Goal: Information Seeking & Learning: Learn about a topic

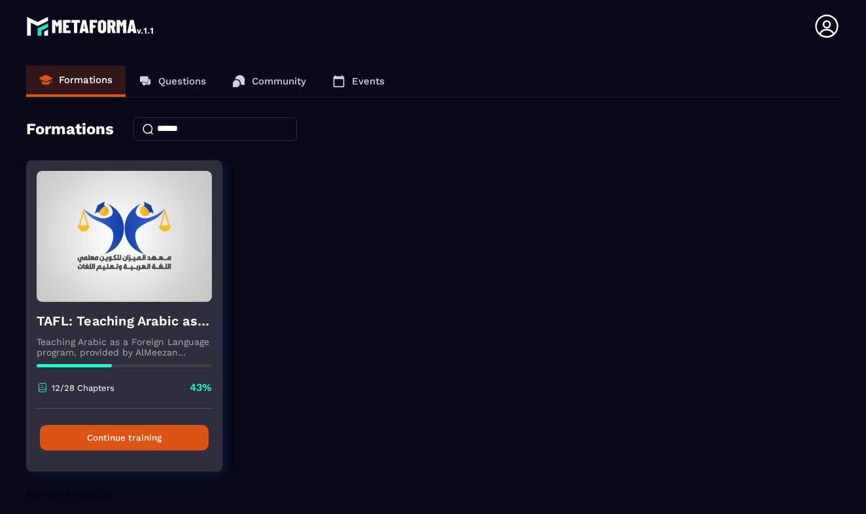
click at [138, 435] on button "Continue training" at bounding box center [124, 438] width 169 height 26
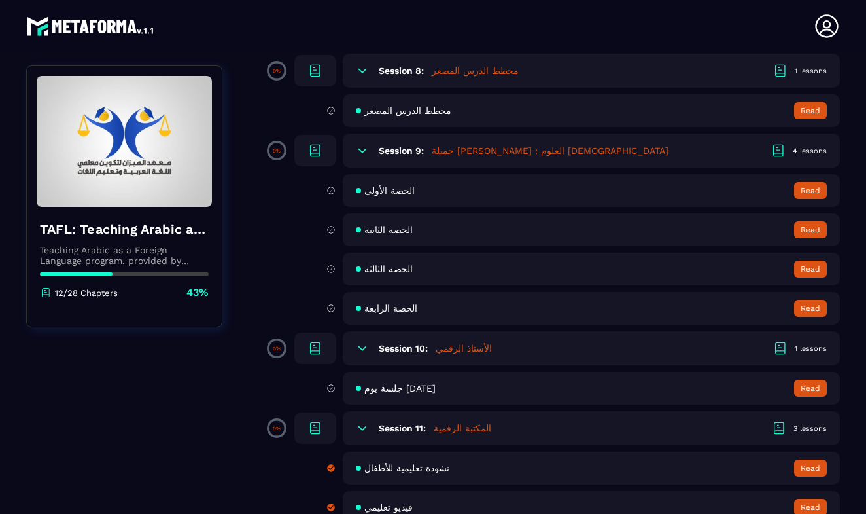
scroll to position [1181, 0]
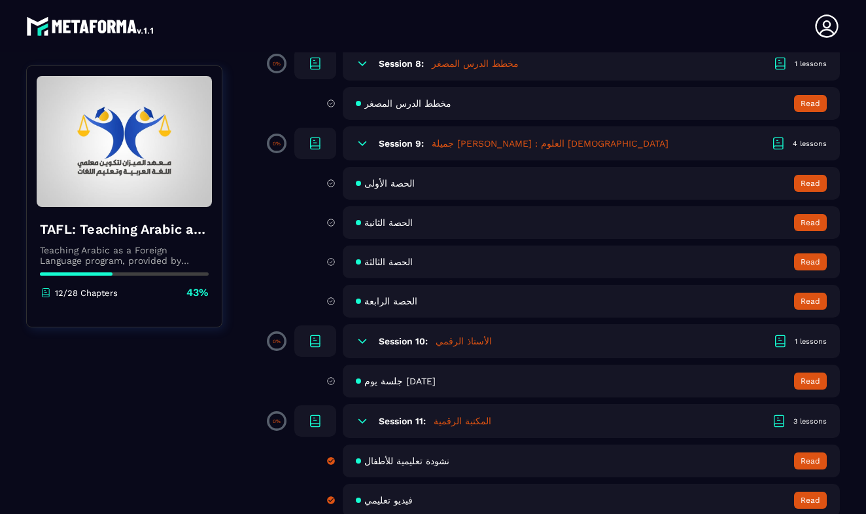
click at [450, 421] on h5 "المكتبة الرقمية" at bounding box center [463, 420] width 58 height 13
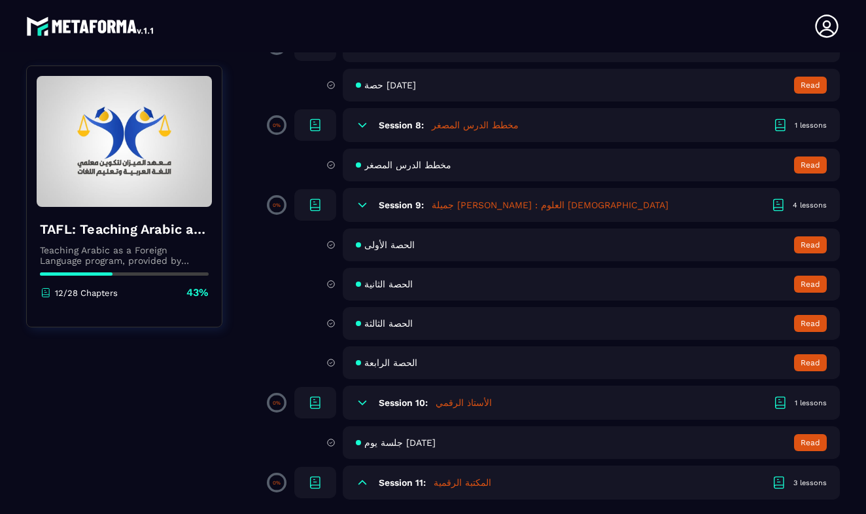
click at [416, 446] on span "جلسة يوم [DATE]" at bounding box center [399, 442] width 71 height 10
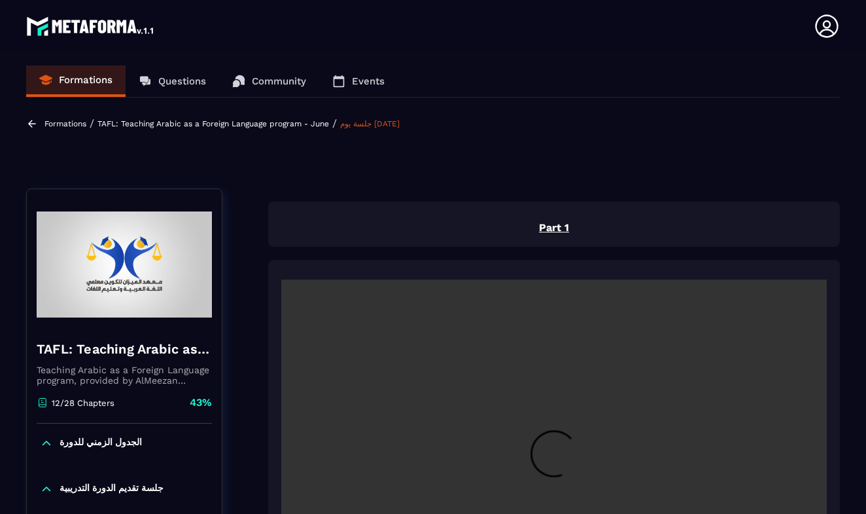
scroll to position [5, 0]
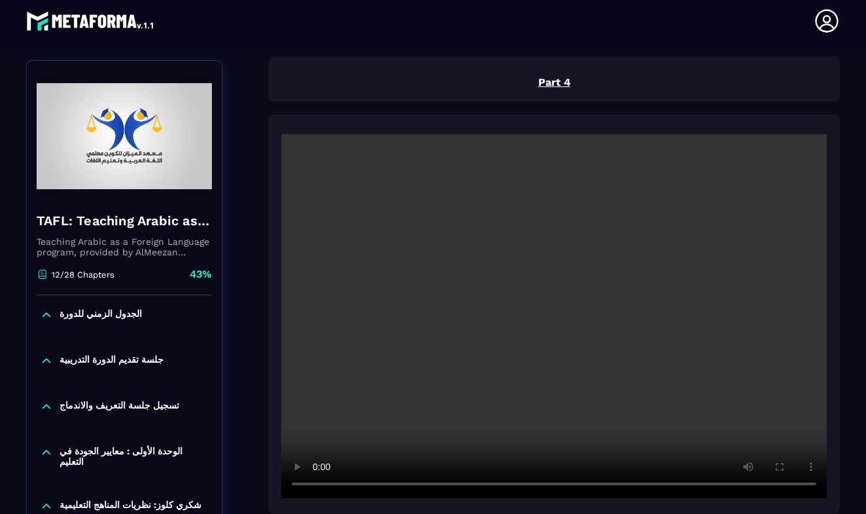
click at [555, 317] on video at bounding box center [554, 316] width 546 height 364
click at [407, 484] on video at bounding box center [554, 316] width 546 height 364
click at [320, 485] on video at bounding box center [554, 316] width 546 height 364
click at [431, 484] on video at bounding box center [554, 316] width 546 height 364
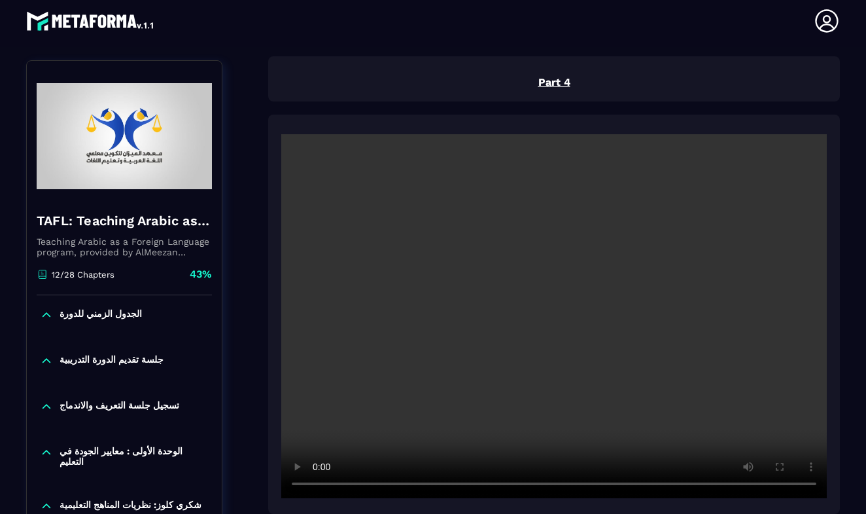
click at [491, 484] on video at bounding box center [554, 316] width 546 height 364
click at [501, 484] on video at bounding box center [554, 316] width 546 height 364
click at [508, 484] on video at bounding box center [554, 316] width 546 height 364
click at [517, 486] on video at bounding box center [554, 316] width 546 height 364
click at [527, 487] on video at bounding box center [554, 316] width 546 height 364
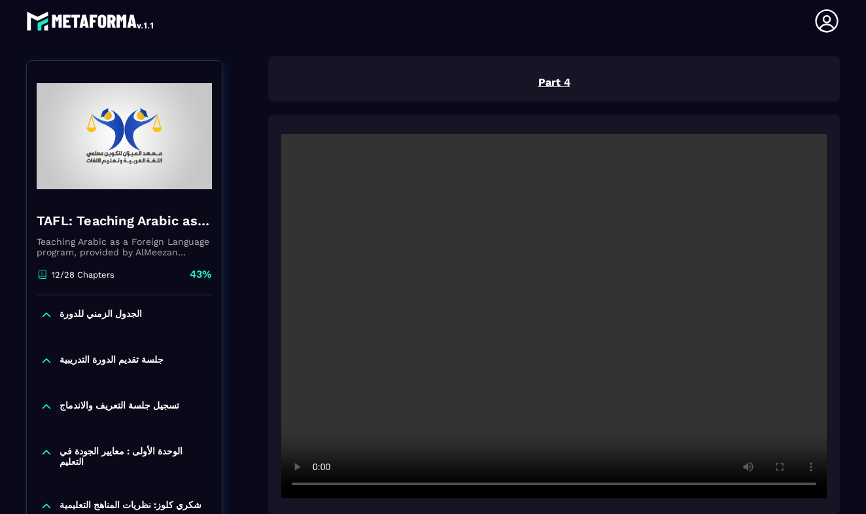
click at [540, 485] on video at bounding box center [554, 316] width 546 height 364
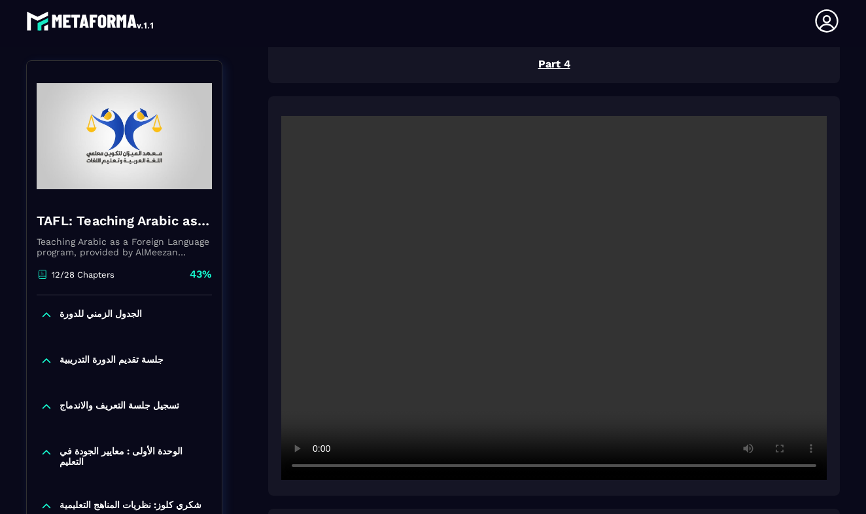
scroll to position [1591, 0]
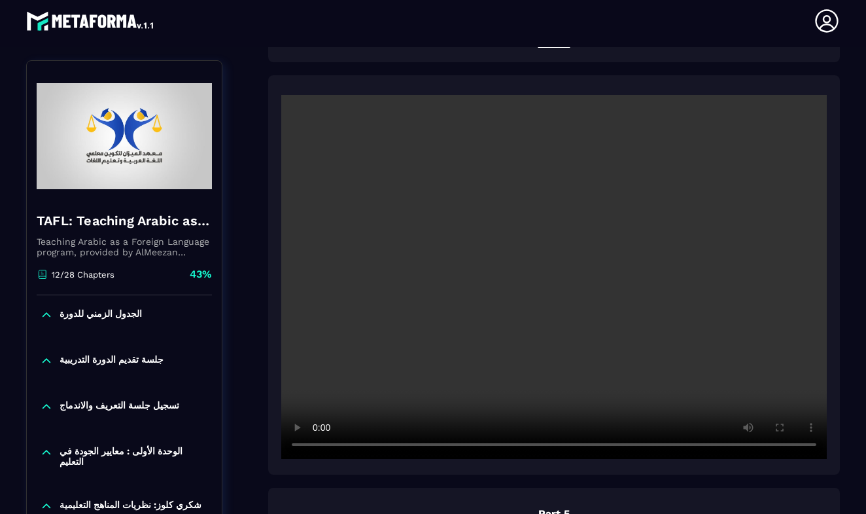
click at [551, 444] on video at bounding box center [554, 277] width 546 height 364
click at [318, 446] on video at bounding box center [554, 277] width 546 height 364
click at [318, 445] on video at bounding box center [554, 277] width 546 height 364
click at [319, 448] on video at bounding box center [554, 277] width 546 height 364
click at [319, 446] on video at bounding box center [554, 277] width 546 height 364
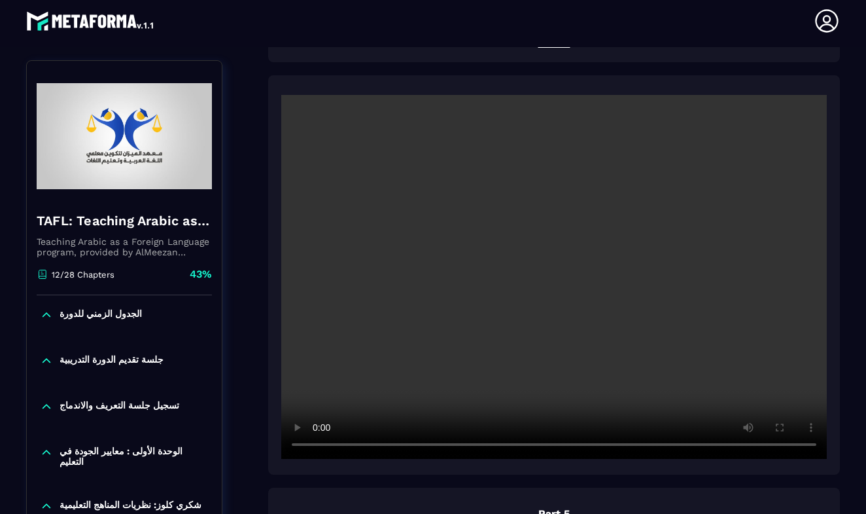
click at [565, 446] on video at bounding box center [554, 277] width 546 height 364
click at [588, 446] on video at bounding box center [554, 277] width 546 height 364
click at [698, 444] on video at bounding box center [554, 277] width 546 height 364
click at [638, 448] on video at bounding box center [554, 277] width 546 height 364
click at [317, 444] on video at bounding box center [554, 277] width 546 height 364
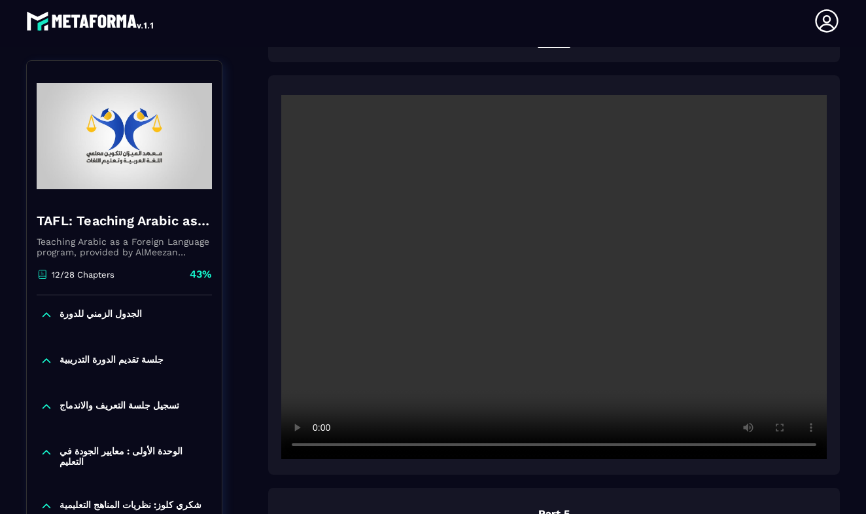
click at [649, 446] on video at bounding box center [554, 277] width 546 height 364
click at [660, 445] on video at bounding box center [554, 277] width 546 height 364
click at [668, 445] on video at bounding box center [554, 277] width 546 height 364
click at [641, 448] on video at bounding box center [554, 277] width 546 height 364
click at [601, 448] on video at bounding box center [554, 277] width 546 height 364
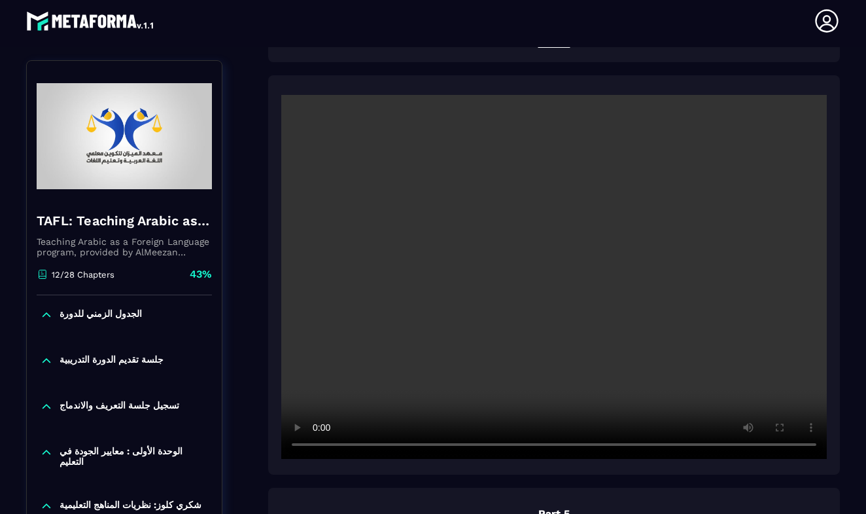
click at [540, 446] on video at bounding box center [554, 277] width 546 height 364
click at [503, 442] on video at bounding box center [554, 277] width 546 height 364
click at [465, 447] on video at bounding box center [554, 277] width 546 height 364
click at [477, 446] on video at bounding box center [554, 277] width 546 height 364
click at [487, 446] on video at bounding box center [554, 277] width 546 height 364
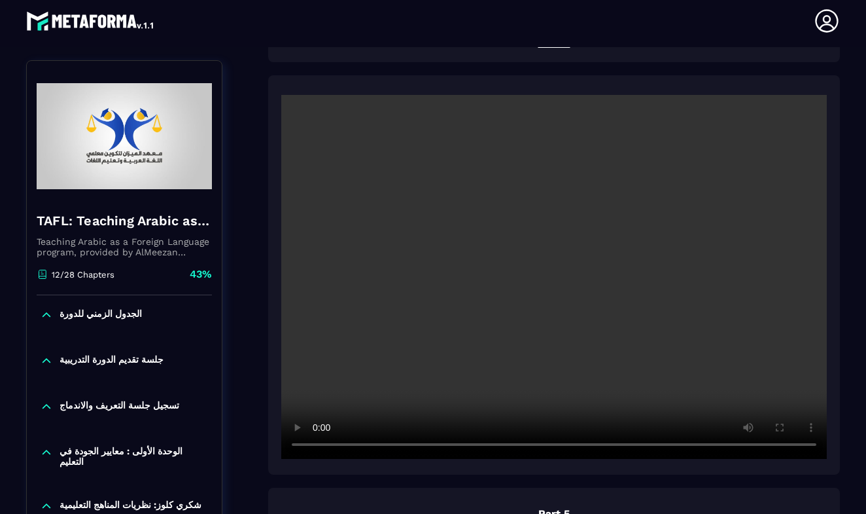
click at [501, 445] on video at bounding box center [554, 277] width 546 height 364
click at [508, 446] on video at bounding box center [554, 277] width 546 height 364
click at [516, 444] on video at bounding box center [554, 277] width 546 height 364
click at [525, 444] on video at bounding box center [554, 277] width 546 height 364
click at [537, 446] on video at bounding box center [554, 277] width 546 height 364
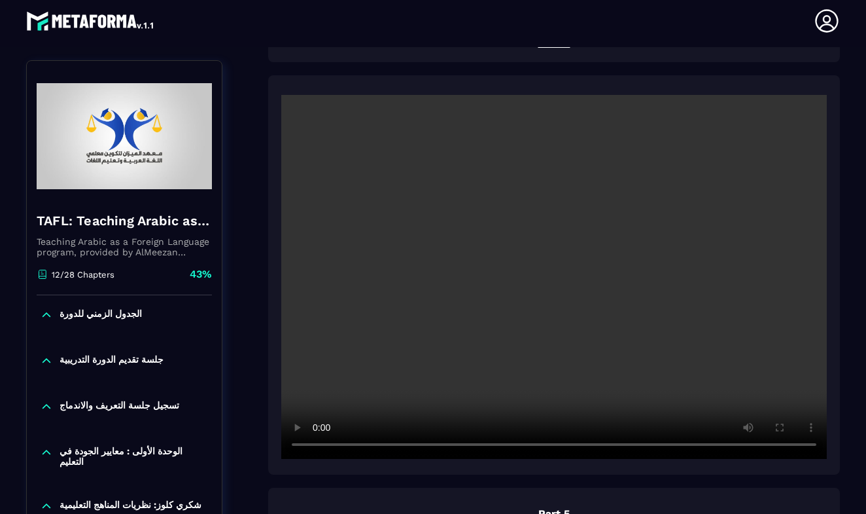
click at [546, 446] on video at bounding box center [554, 277] width 546 height 364
click at [560, 446] on video at bounding box center [554, 277] width 546 height 364
click at [558, 445] on video at bounding box center [554, 277] width 546 height 364
click at [556, 445] on video at bounding box center [554, 277] width 546 height 364
click at [319, 444] on video at bounding box center [554, 277] width 546 height 364
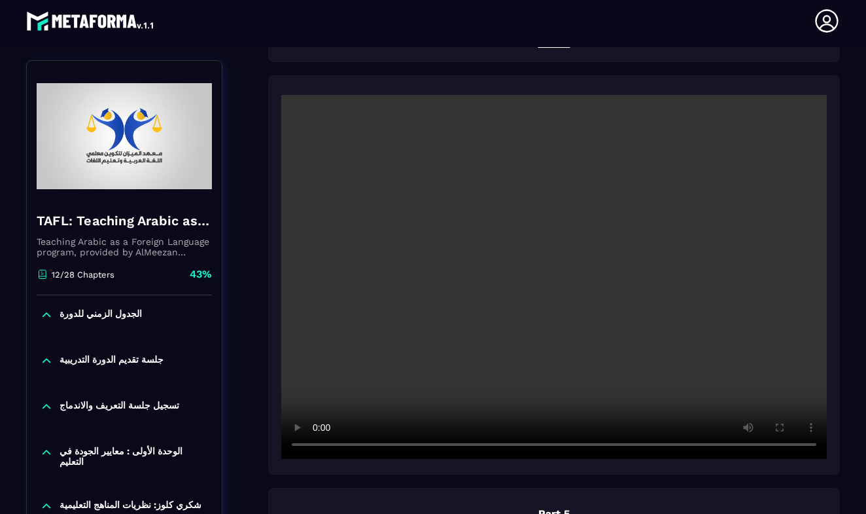
click at [319, 444] on video at bounding box center [554, 277] width 546 height 364
click at [313, 448] on video at bounding box center [554, 277] width 546 height 364
click at [317, 445] on video at bounding box center [554, 277] width 546 height 364
click at [318, 446] on video at bounding box center [554, 277] width 546 height 364
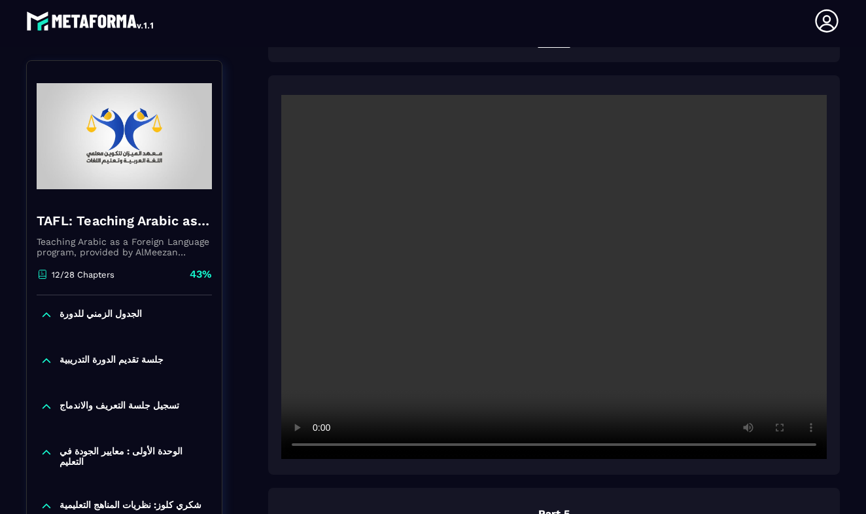
click at [315, 444] on video at bounding box center [554, 277] width 546 height 364
click at [321, 444] on video at bounding box center [554, 277] width 546 height 364
